Goal: Transaction & Acquisition: Obtain resource

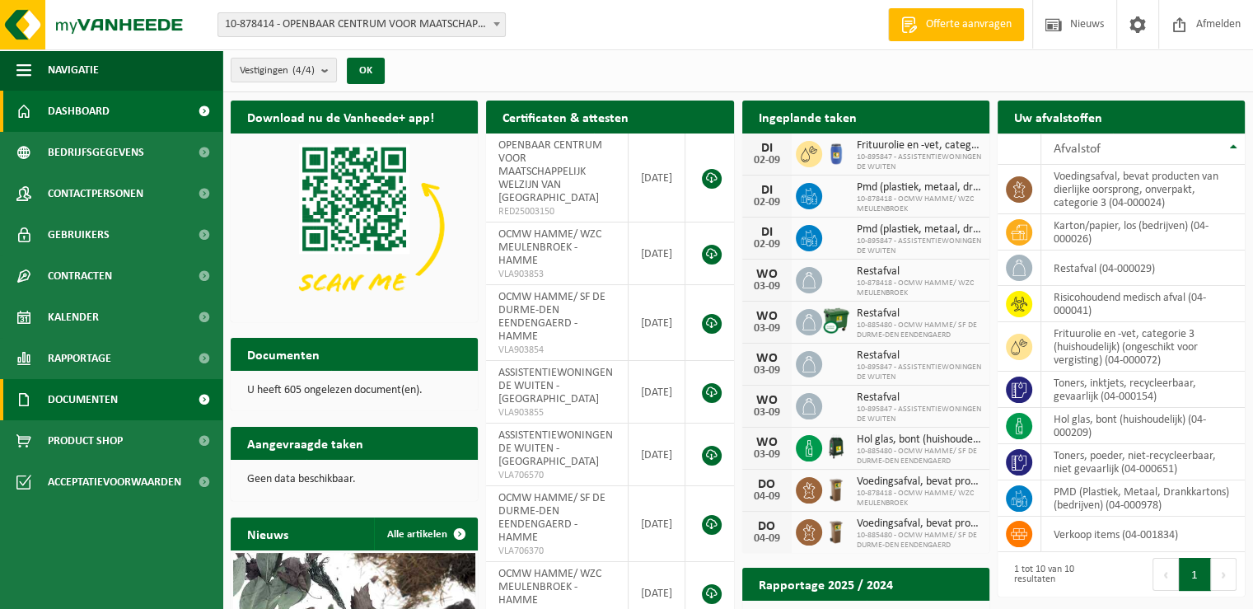
click at [89, 397] on span "Documenten" at bounding box center [83, 399] width 70 height 41
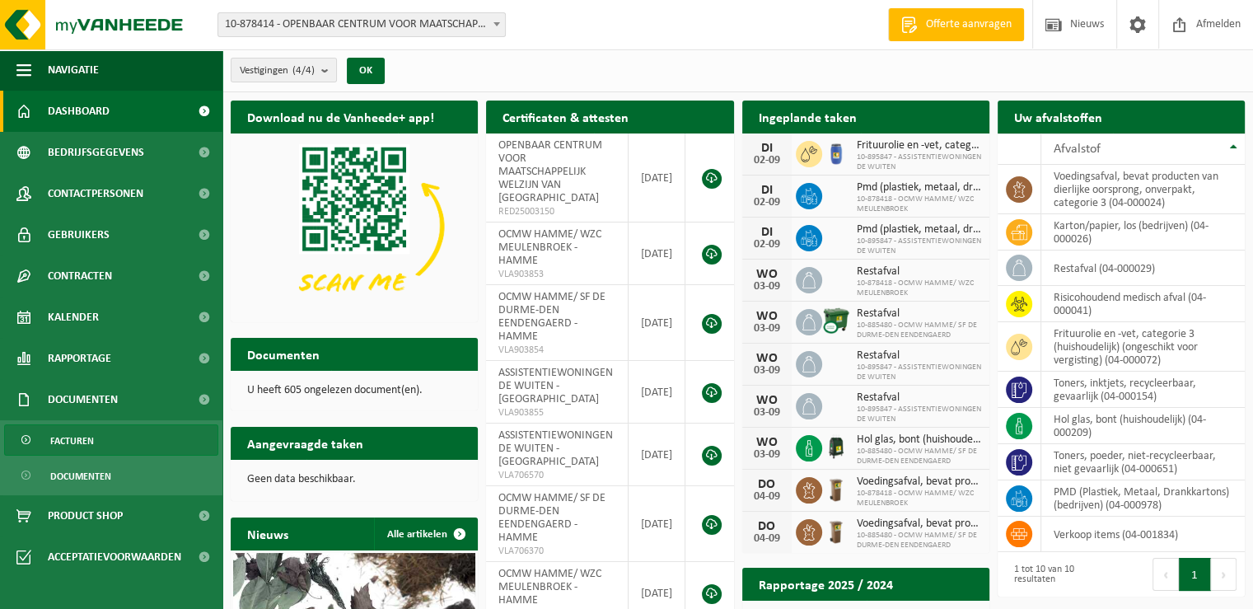
click at [96, 451] on link "Facturen" at bounding box center [111, 439] width 214 height 31
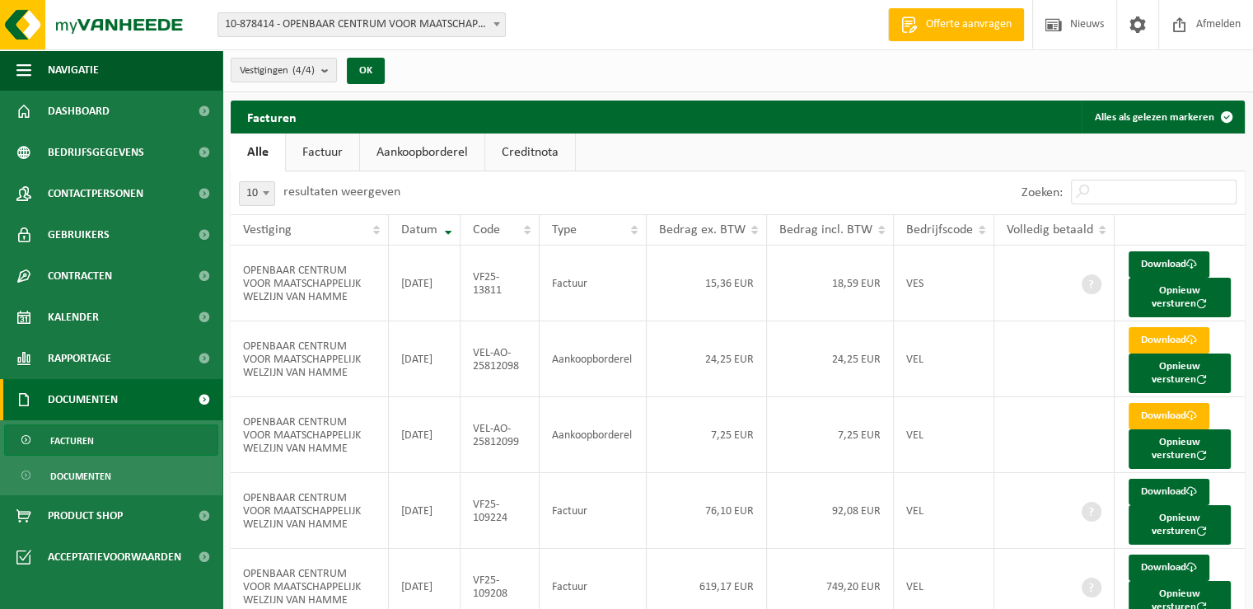
click at [435, 160] on link "Aankoopborderel" at bounding box center [422, 152] width 124 height 38
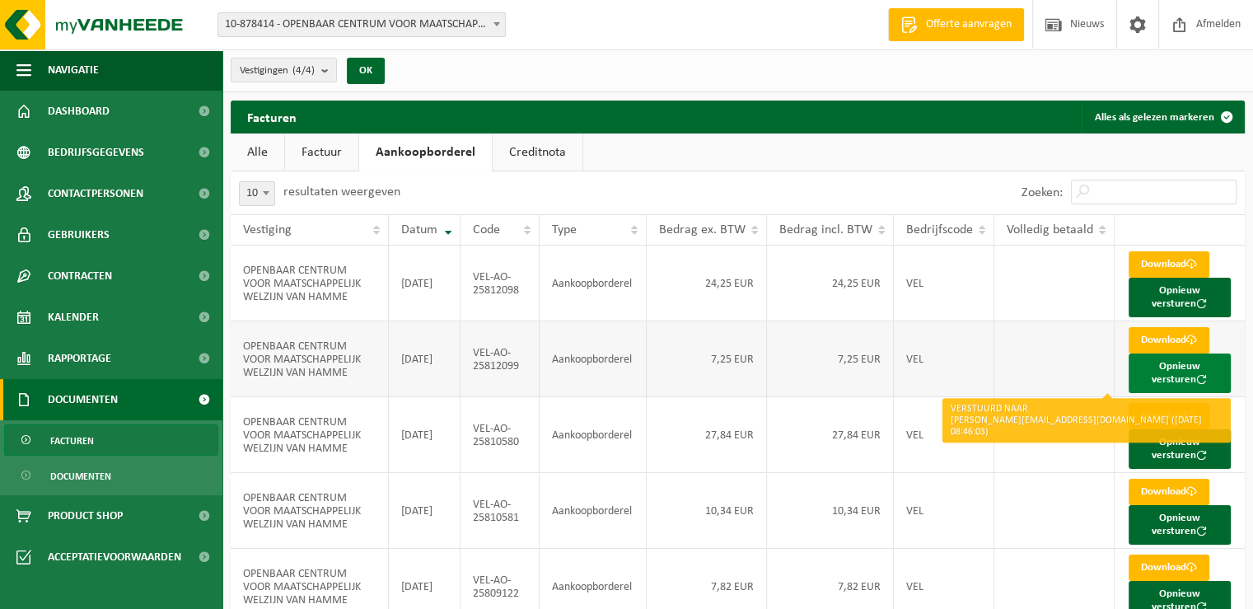
click at [1187, 366] on button "Opnieuw versturen" at bounding box center [1180, 373] width 102 height 40
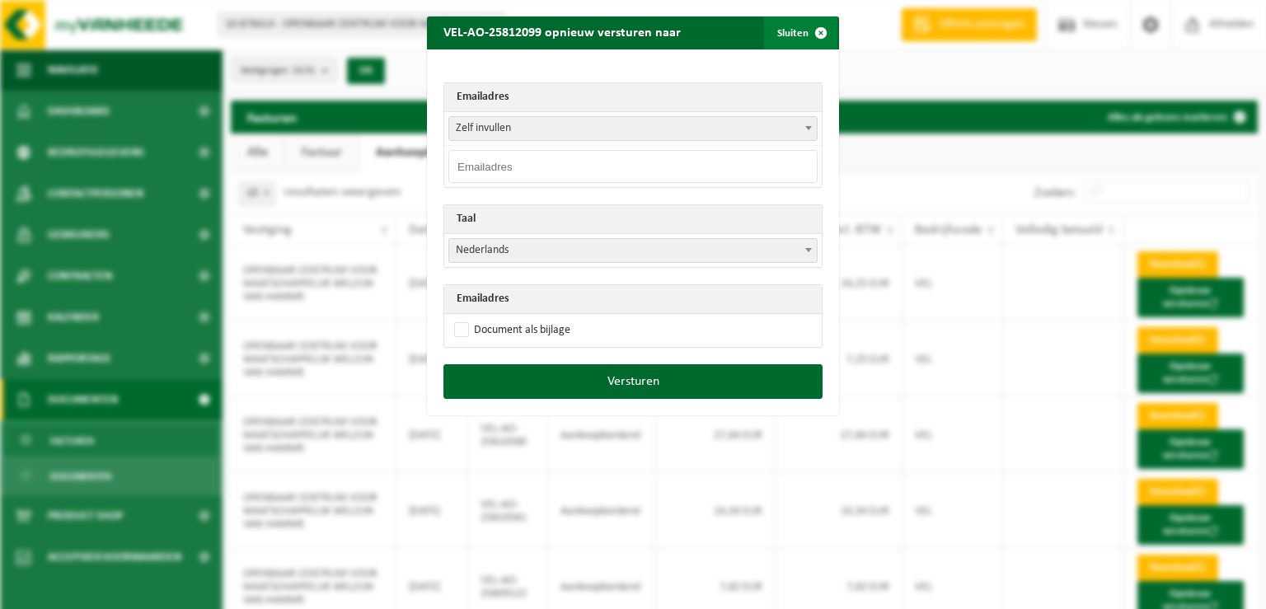
click at [804, 39] on span "button" at bounding box center [820, 32] width 33 height 33
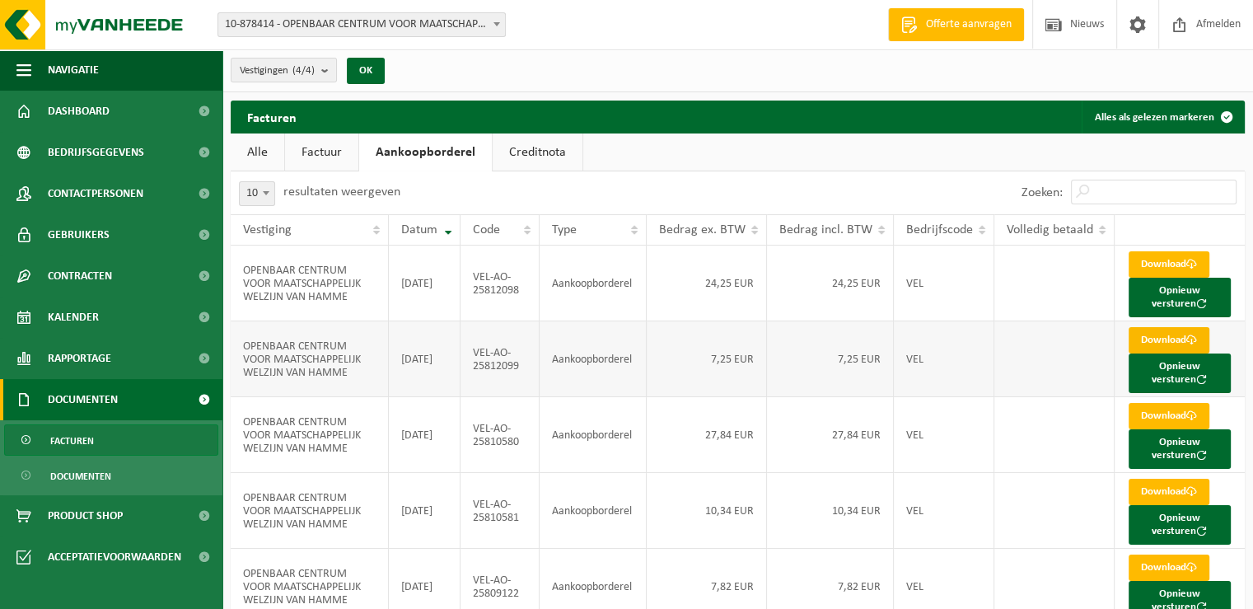
click at [1149, 327] on link "Download" at bounding box center [1169, 340] width 81 height 26
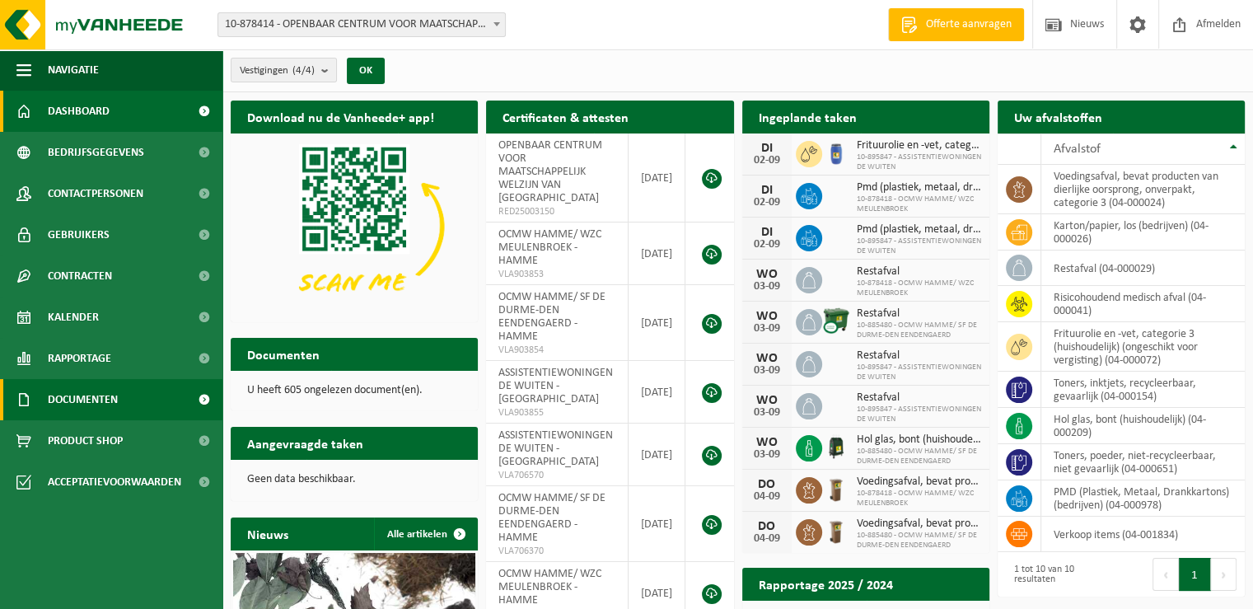
click at [100, 407] on span "Documenten" at bounding box center [83, 399] width 70 height 41
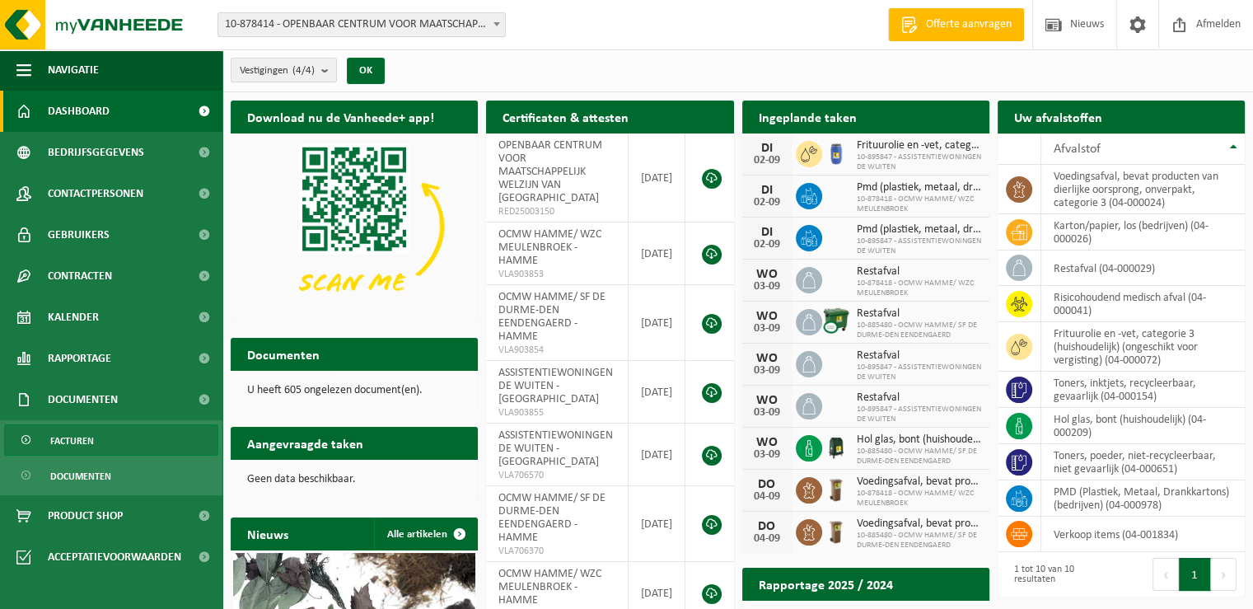
click at [94, 442] on link "Facturen" at bounding box center [111, 439] width 214 height 31
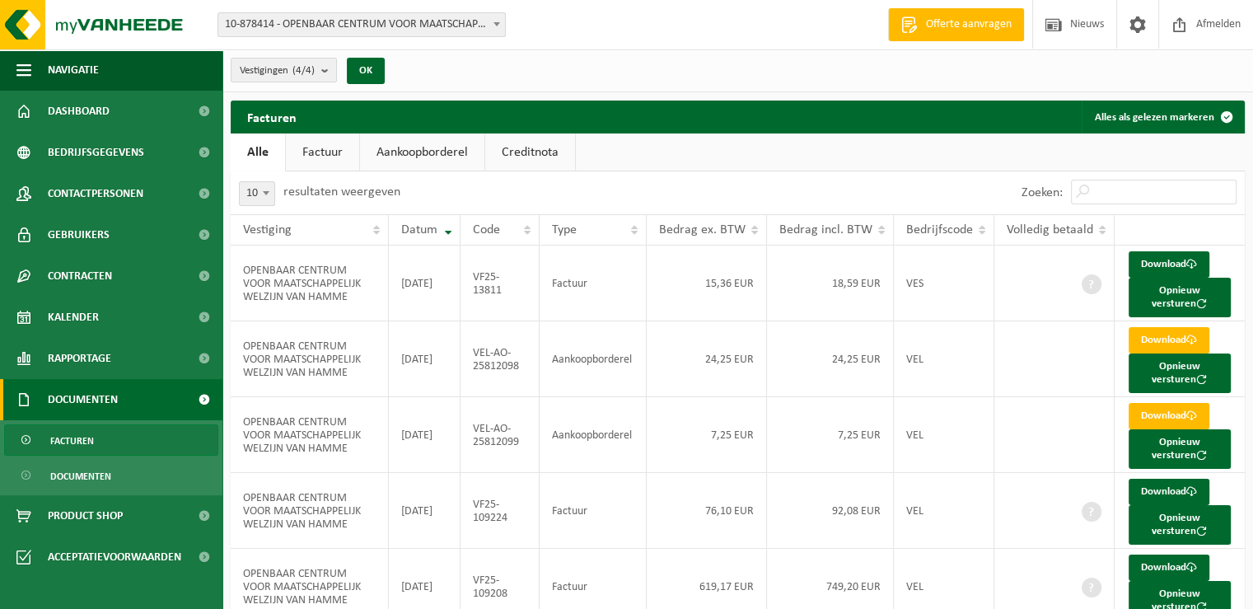
click at [429, 153] on link "Aankoopborderel" at bounding box center [422, 152] width 124 height 38
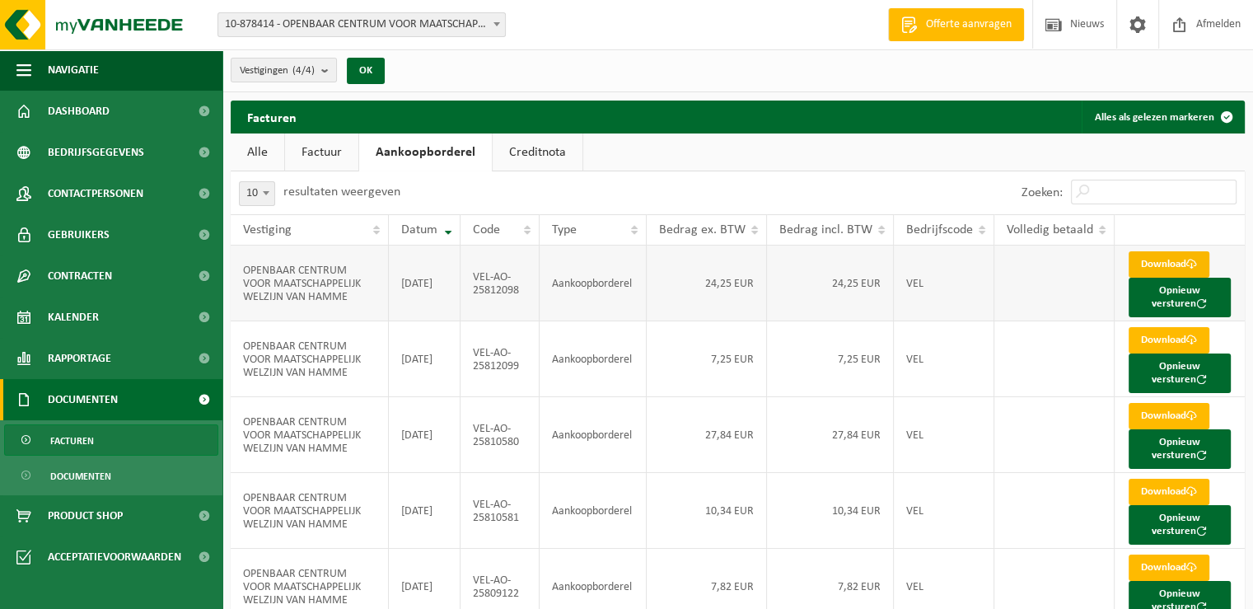
click at [1177, 266] on link "Download" at bounding box center [1169, 264] width 81 height 26
click at [1182, 414] on link "Download" at bounding box center [1169, 416] width 81 height 26
